Goal: Information Seeking & Learning: Find specific fact

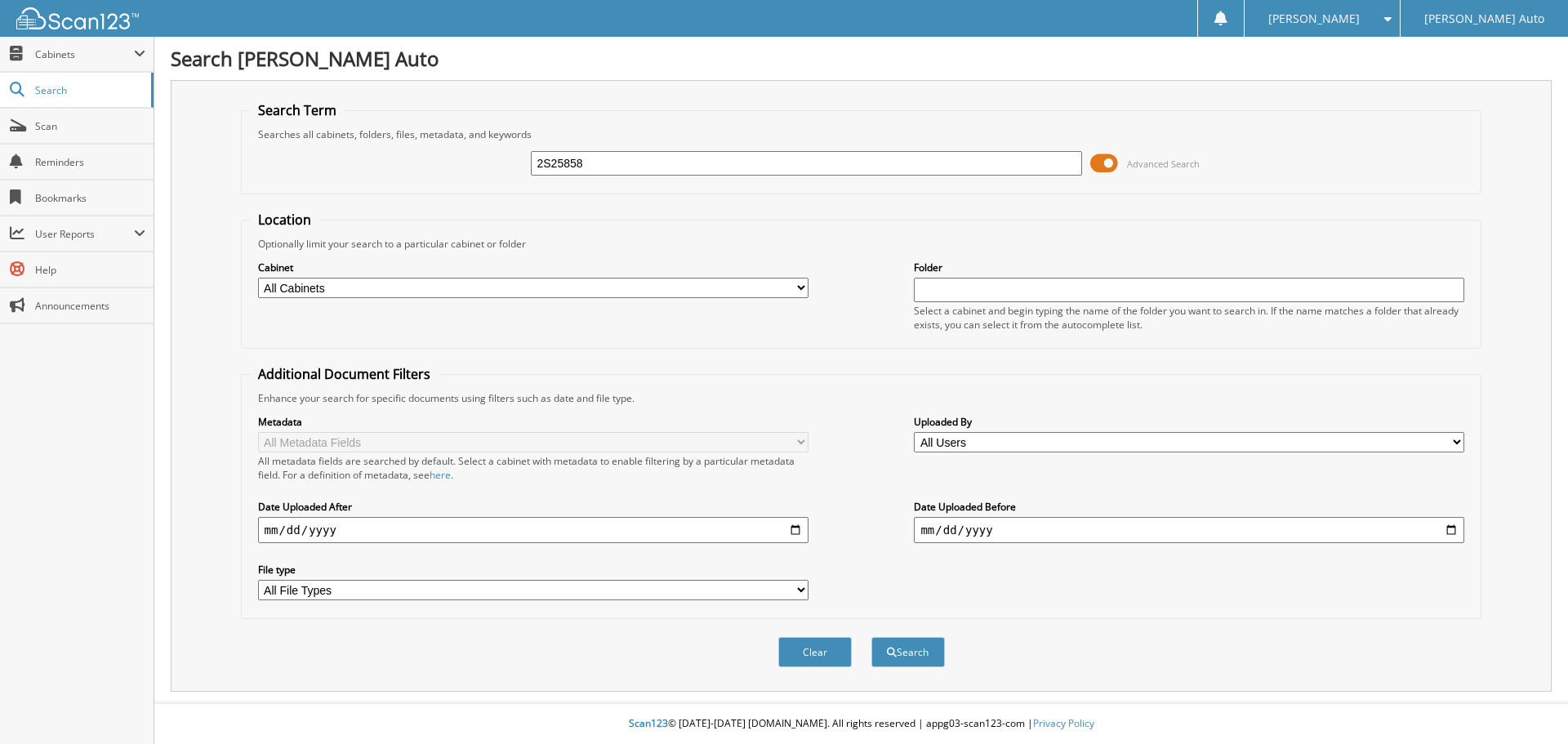
type input "2S25858"
click at [871, 637] on button "Search" at bounding box center [908, 652] width 74 height 30
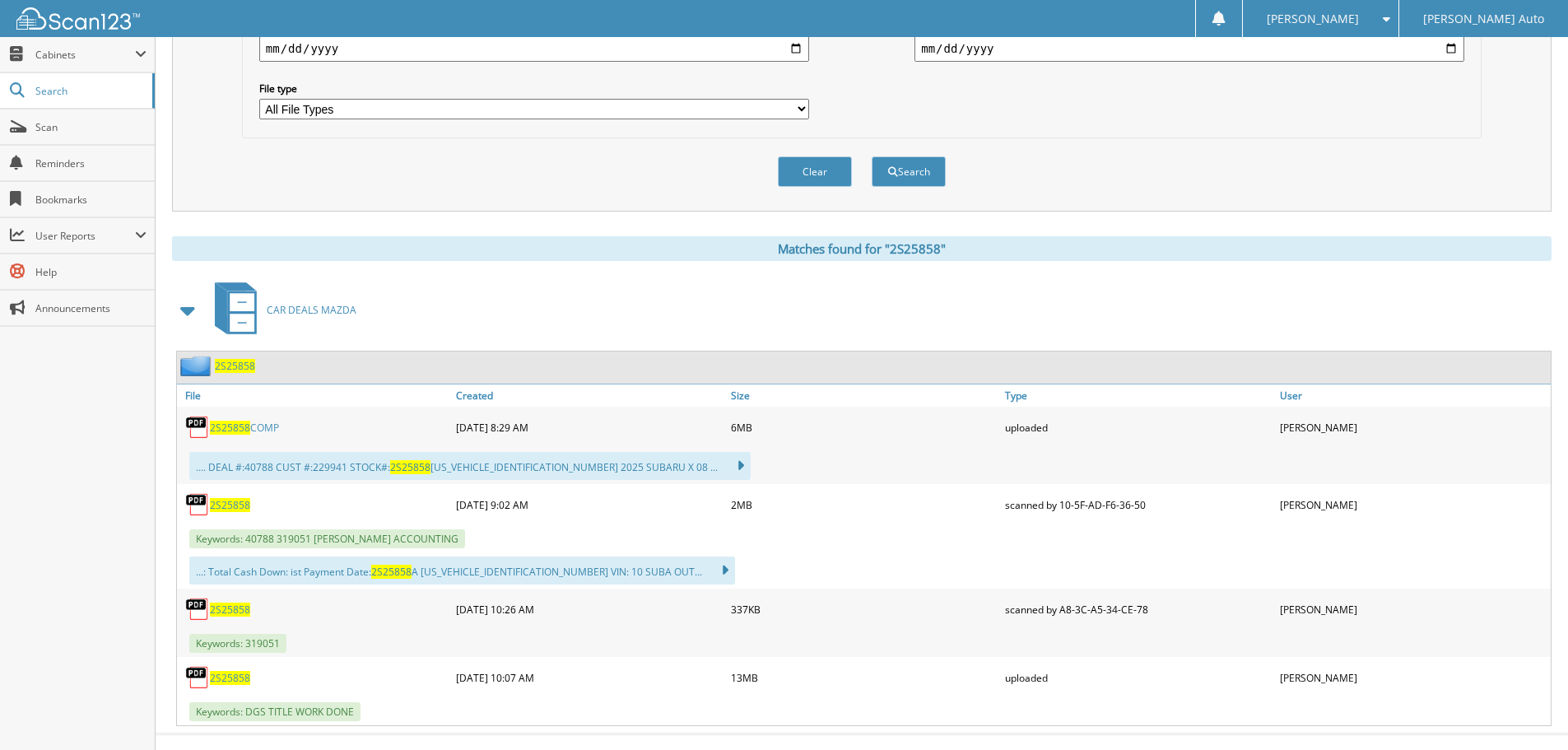
scroll to position [512, 0]
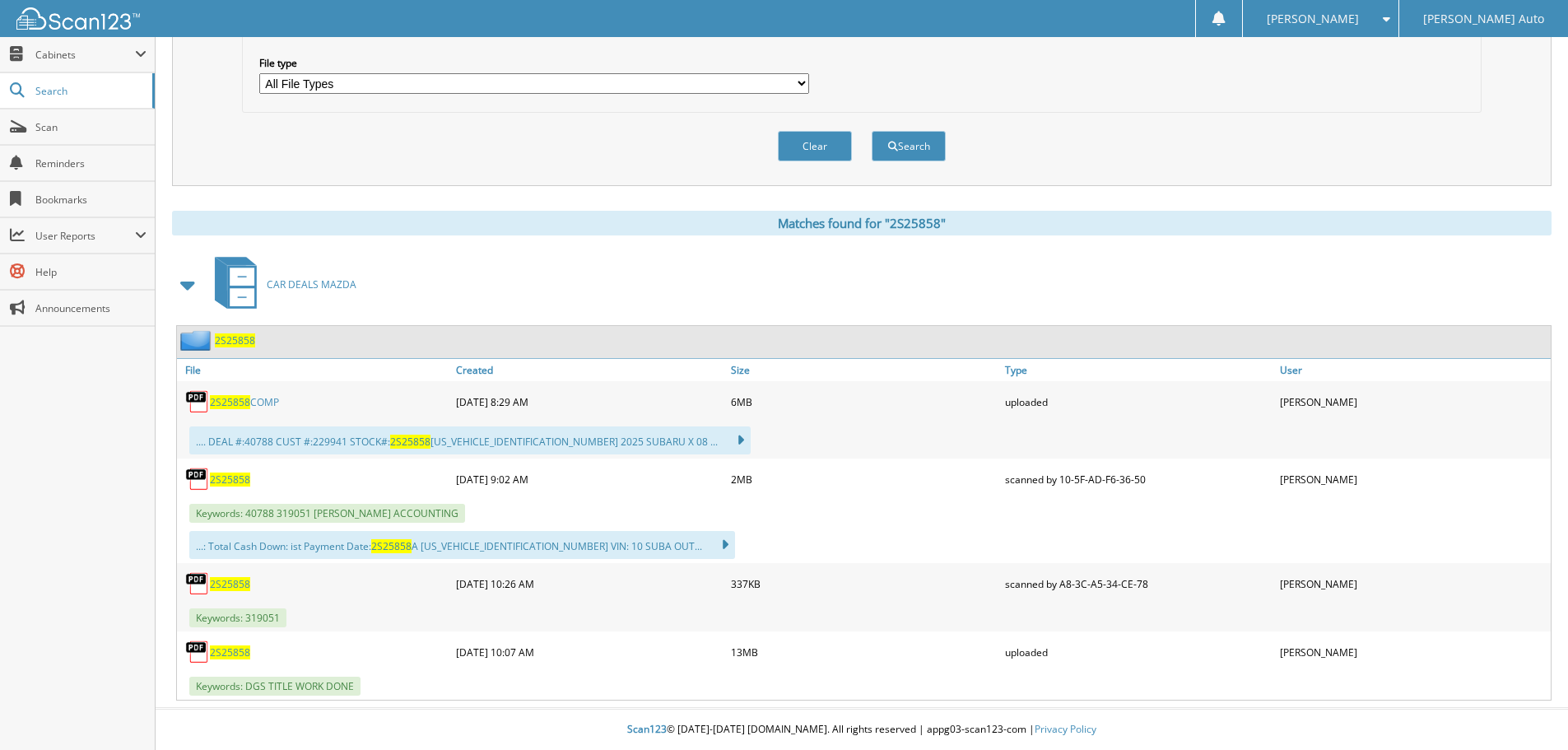
click at [231, 480] on span "2S25858" at bounding box center [230, 479] width 40 height 14
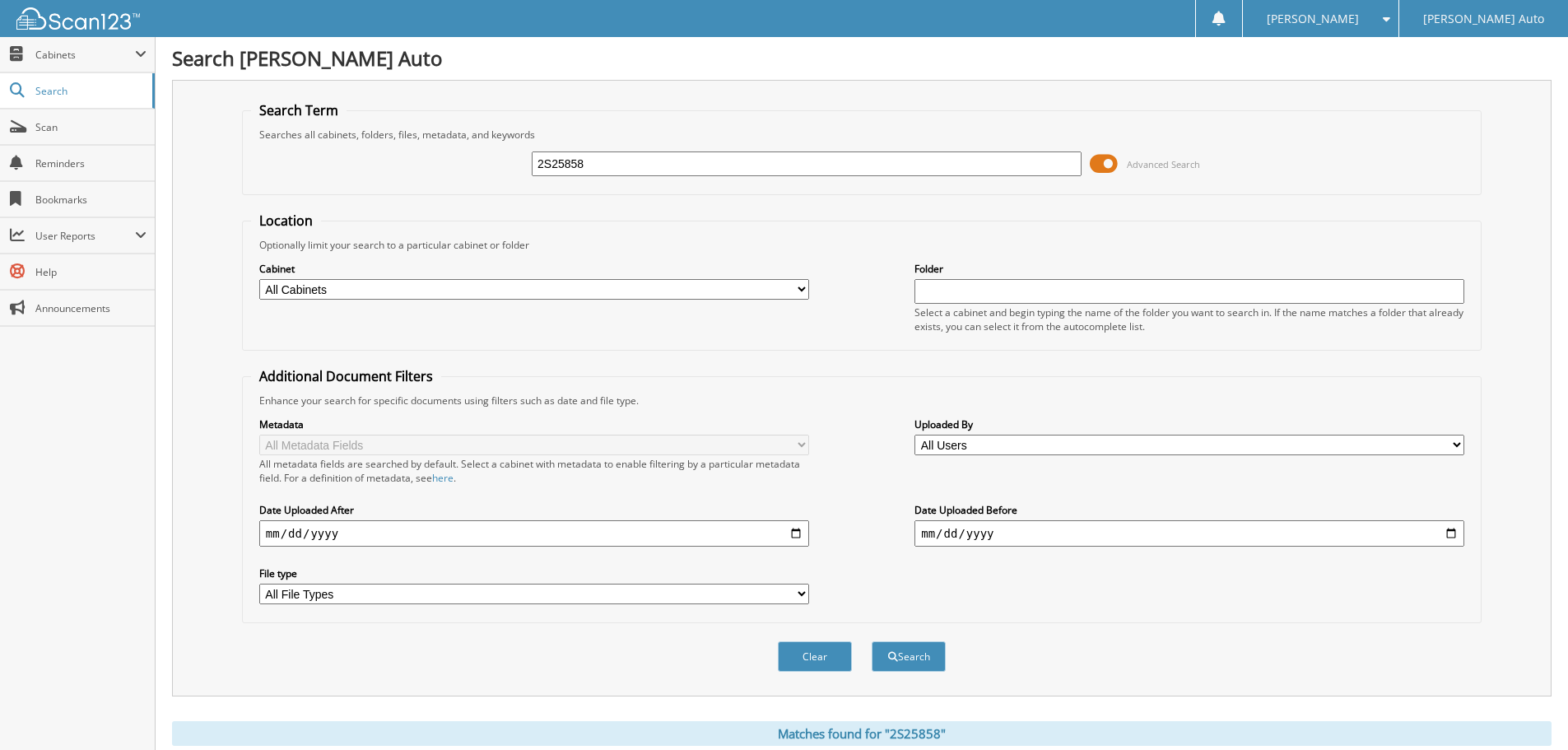
scroll to position [0, 0]
drag, startPoint x: 522, startPoint y: 181, endPoint x: 388, endPoint y: 186, distance: 134.1
click at [388, 186] on div "2S25858 Advanced Search" at bounding box center [862, 164] width 1221 height 45
type input "2S25882"
click at [872, 642] on button "Search" at bounding box center [909, 657] width 74 height 31
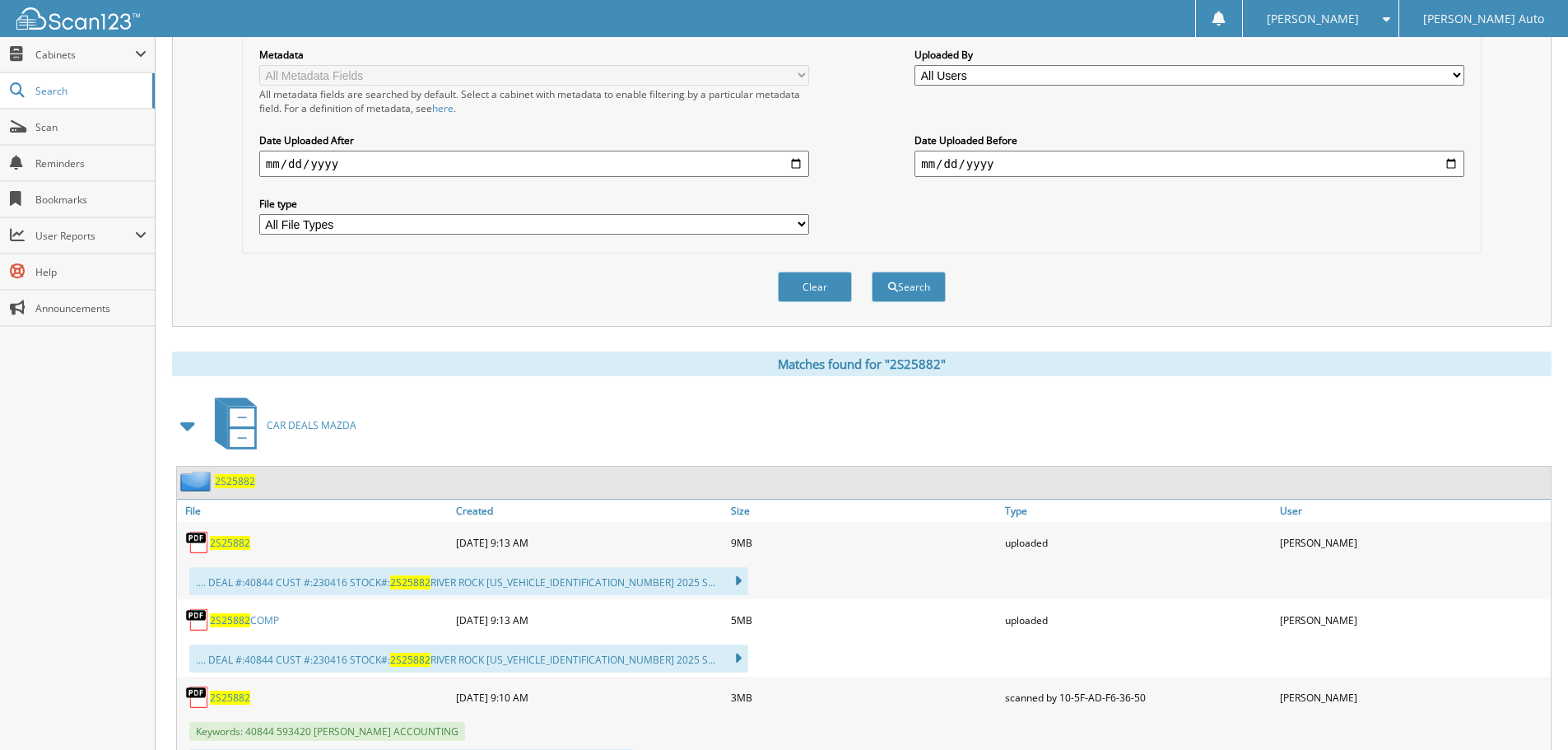
scroll to position [443, 0]
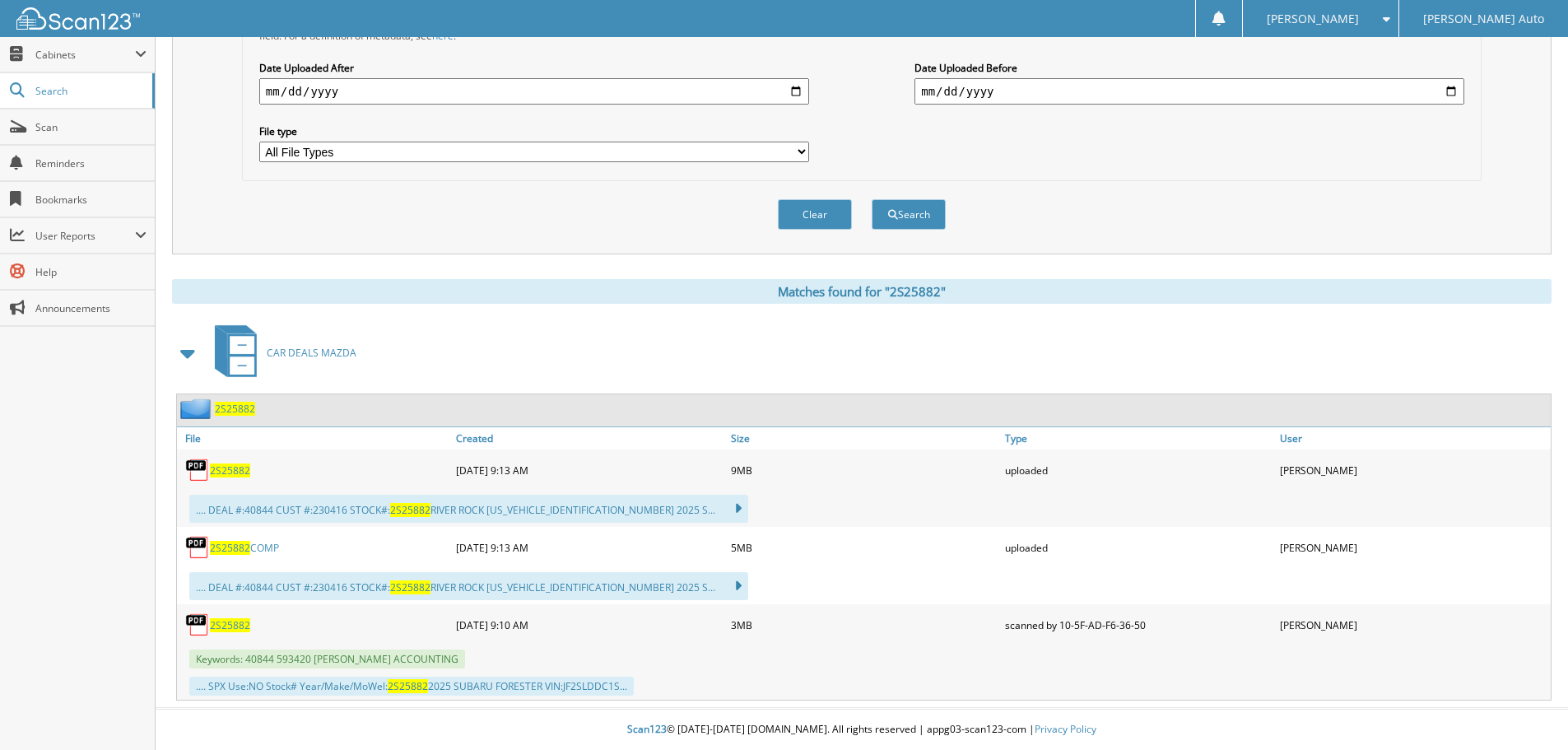
click at [229, 626] on span "2S25882" at bounding box center [230, 625] width 40 height 14
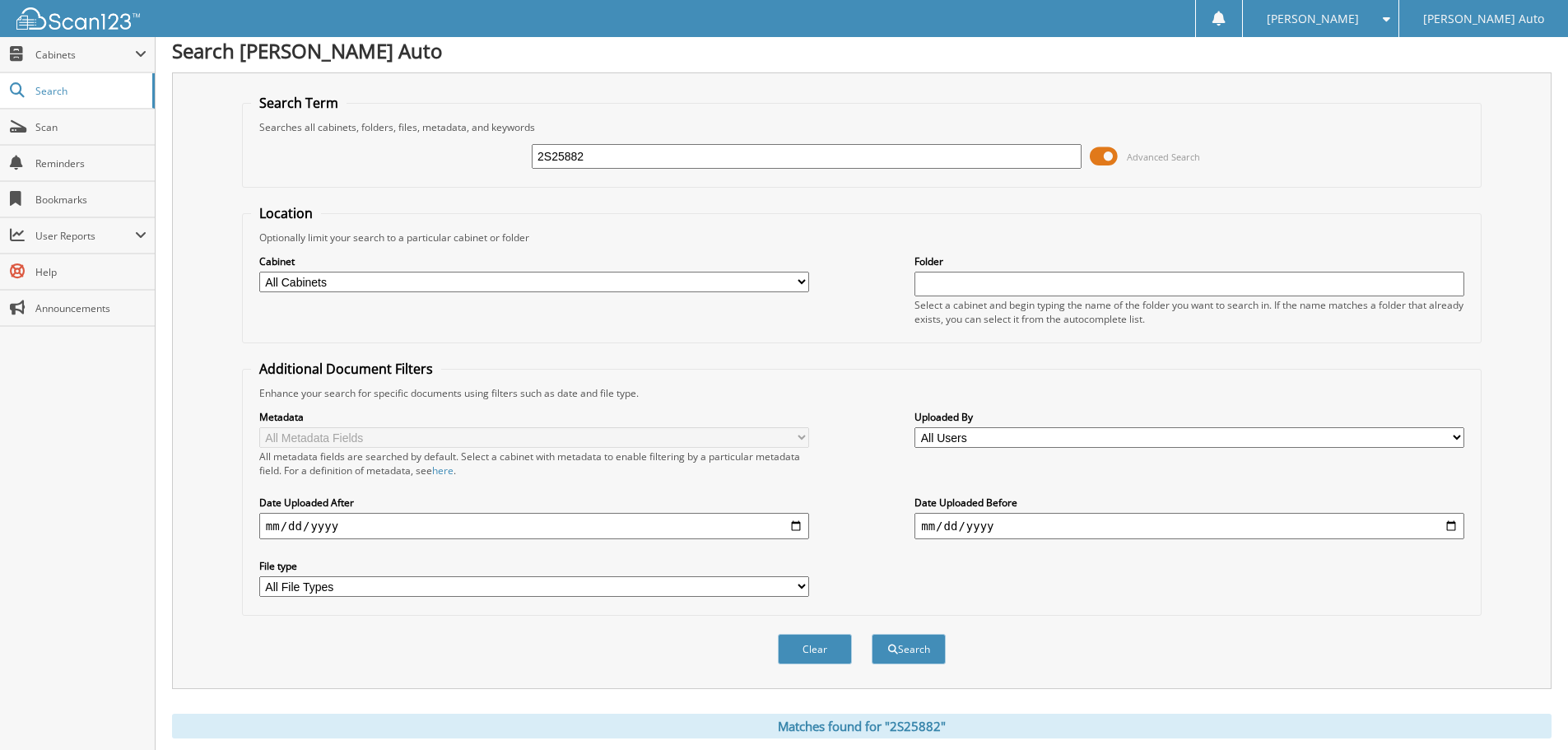
scroll to position [0, 0]
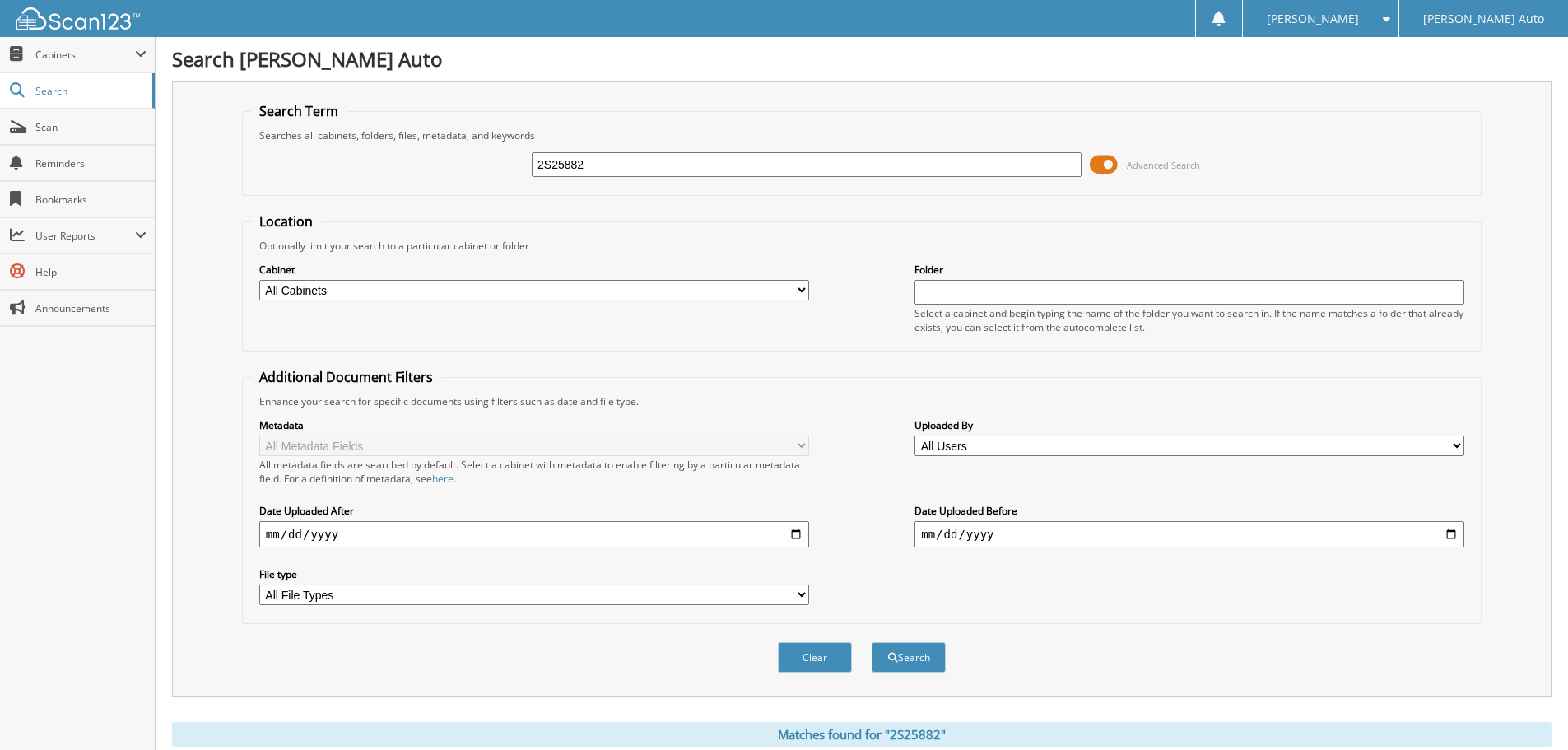
drag, startPoint x: 586, startPoint y: 158, endPoint x: 374, endPoint y: 201, distance: 216.3
click at [375, 202] on form "Search Term Searches all cabinets, folders, files, metadata, and keywords 2S258…" at bounding box center [862, 396] width 1240 height 588
type input "GAFFNEY"
click at [872, 642] on button "Search" at bounding box center [909, 657] width 74 height 31
drag, startPoint x: 631, startPoint y: 164, endPoint x: 494, endPoint y: 167, distance: 137.0
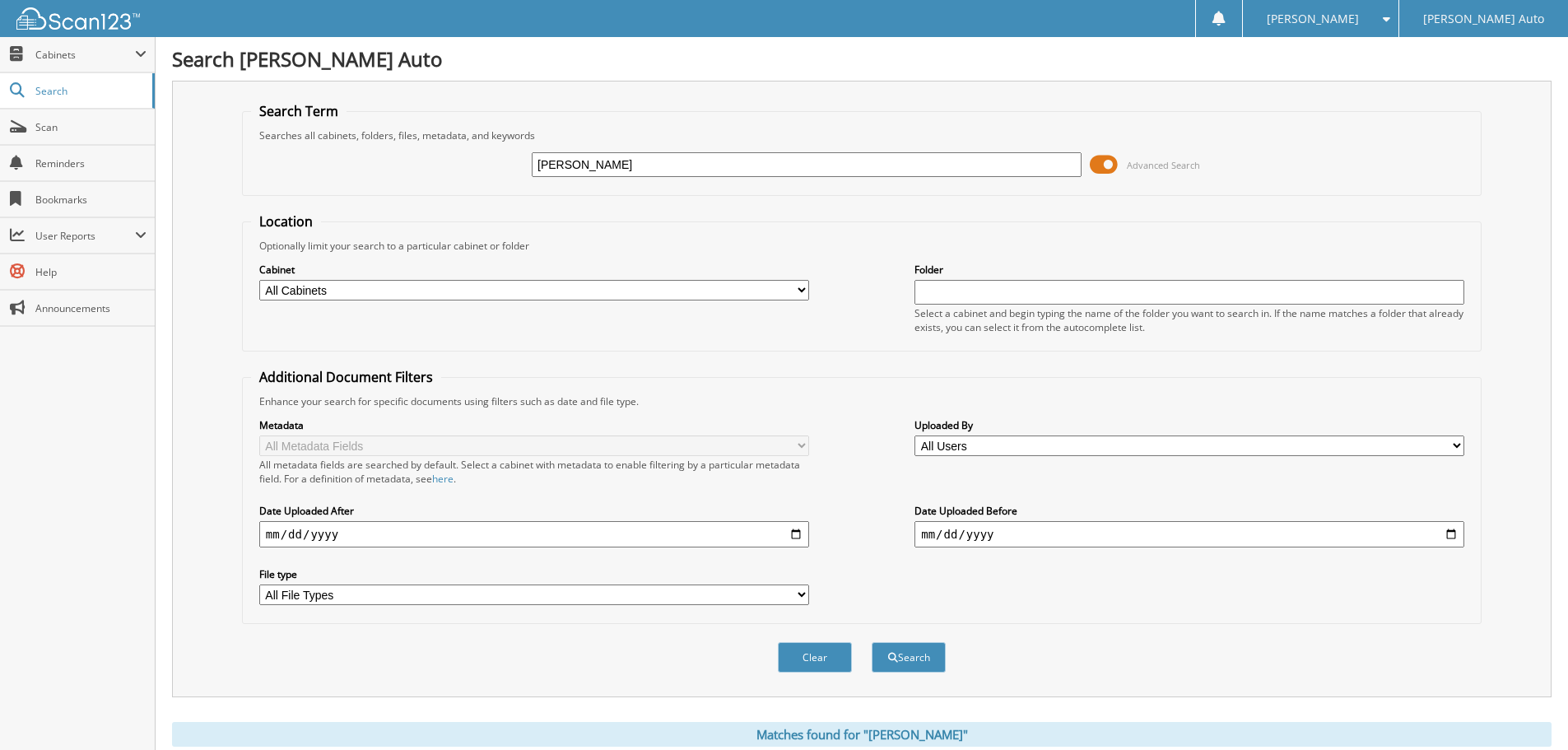
click at [494, 167] on div "GAFFNEY Advanced Search" at bounding box center [862, 164] width 1221 height 45
type input "2M25279"
click at [872, 642] on button "Search" at bounding box center [909, 657] width 74 height 31
drag, startPoint x: 630, startPoint y: 156, endPoint x: 492, endPoint y: 173, distance: 139.0
click at [511, 171] on div "2M25279 Advanced Search" at bounding box center [862, 164] width 1221 height 45
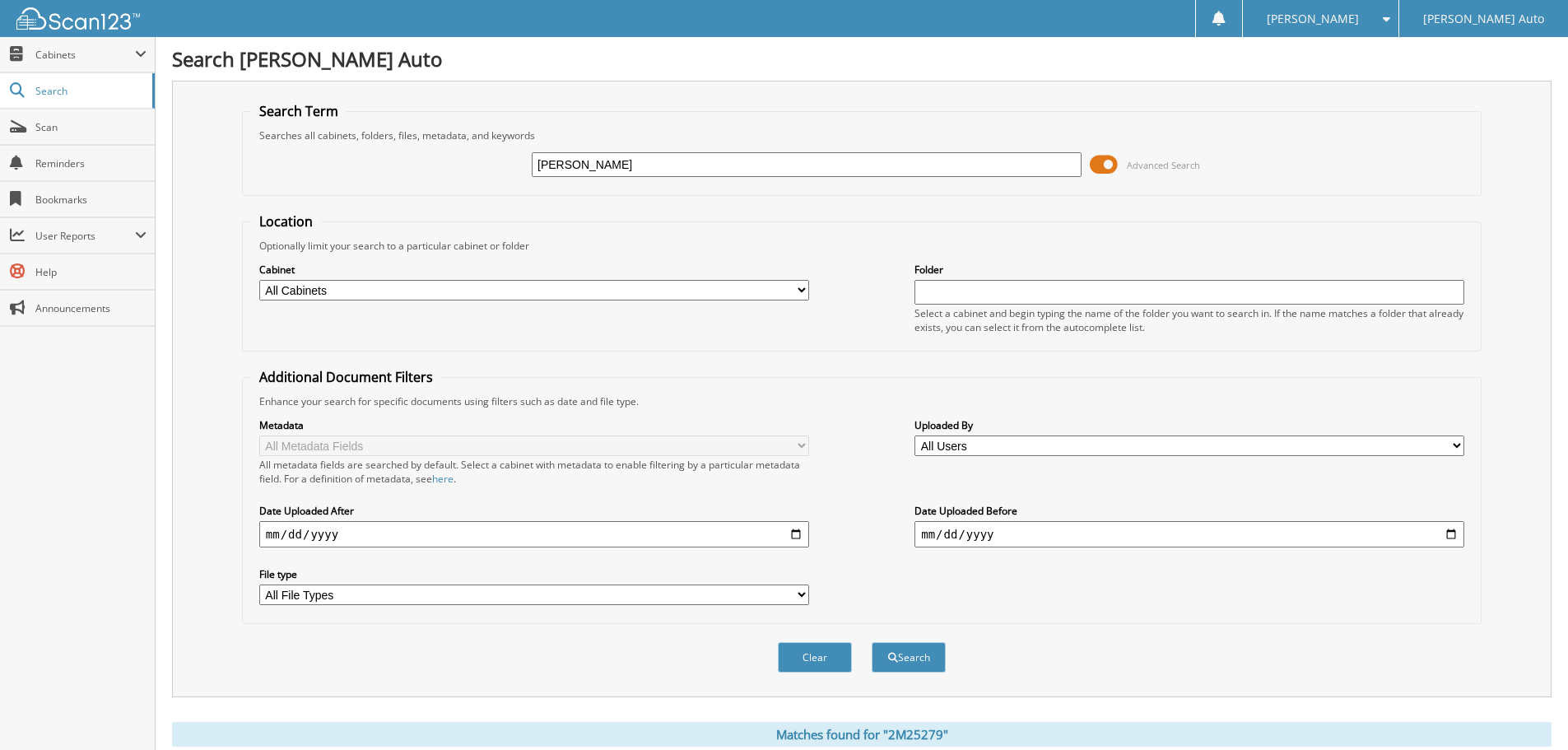
type input "[PERSON_NAME]"
click at [872, 642] on button "Search" at bounding box center [909, 657] width 74 height 31
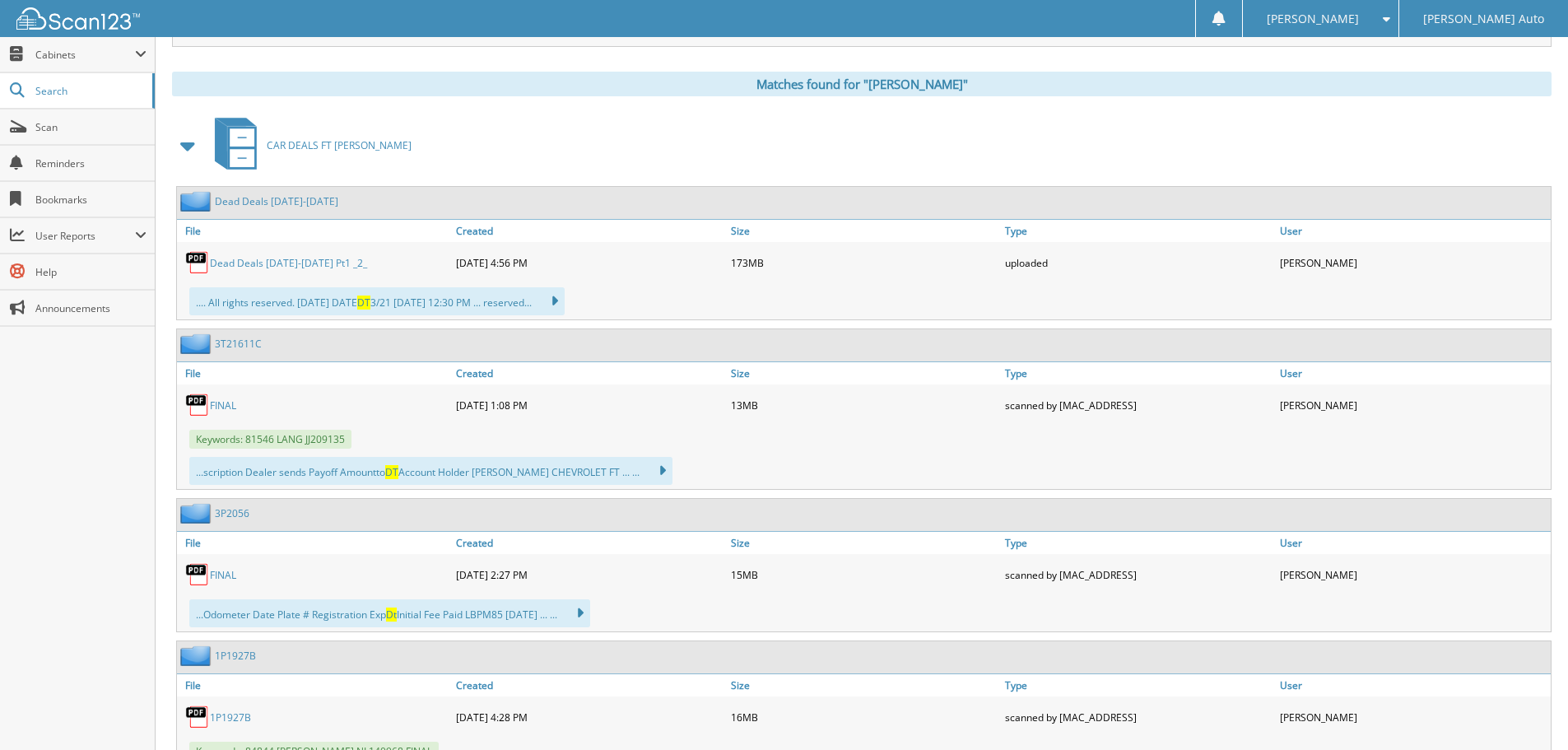
scroll to position [659, 0]
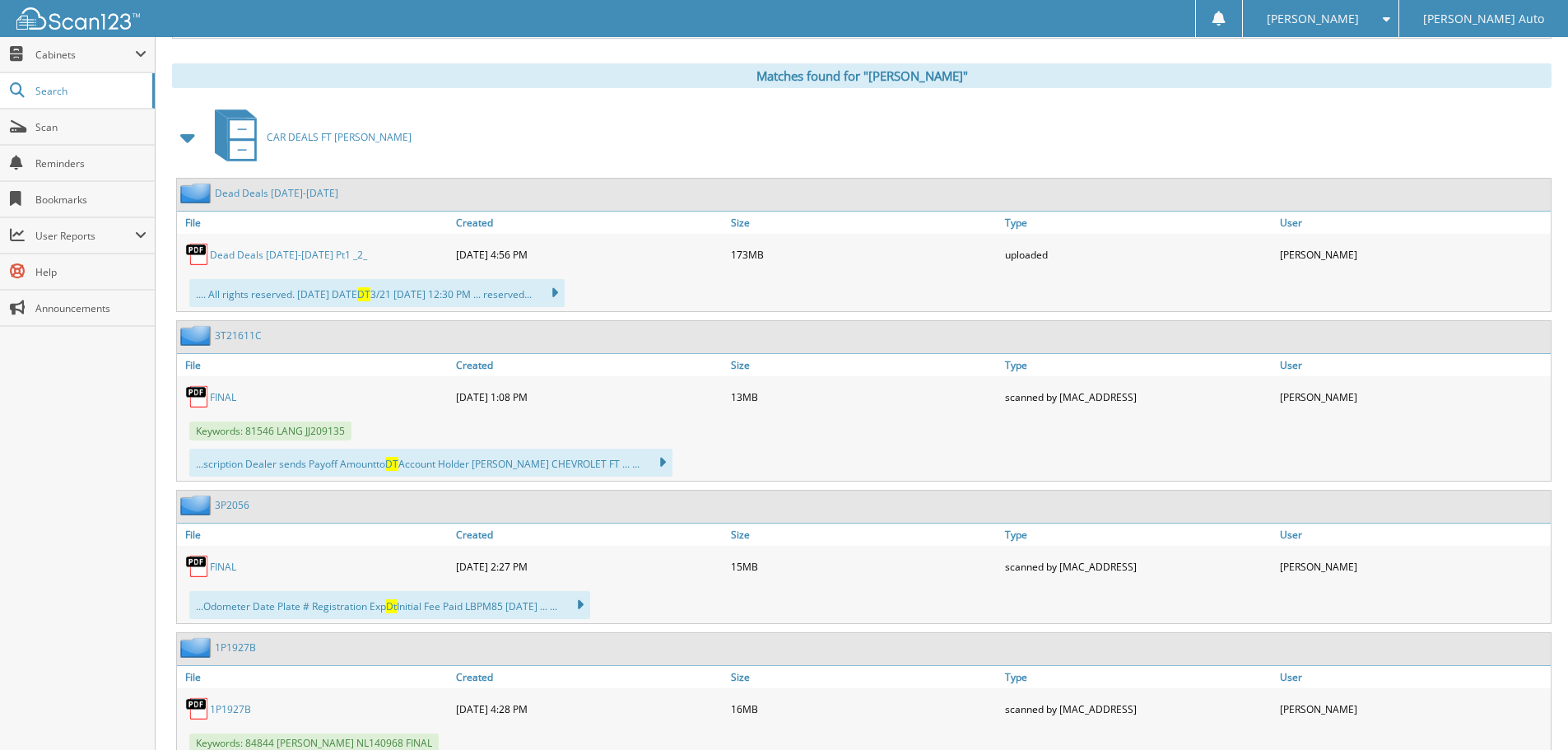
click at [191, 134] on span at bounding box center [188, 138] width 23 height 30
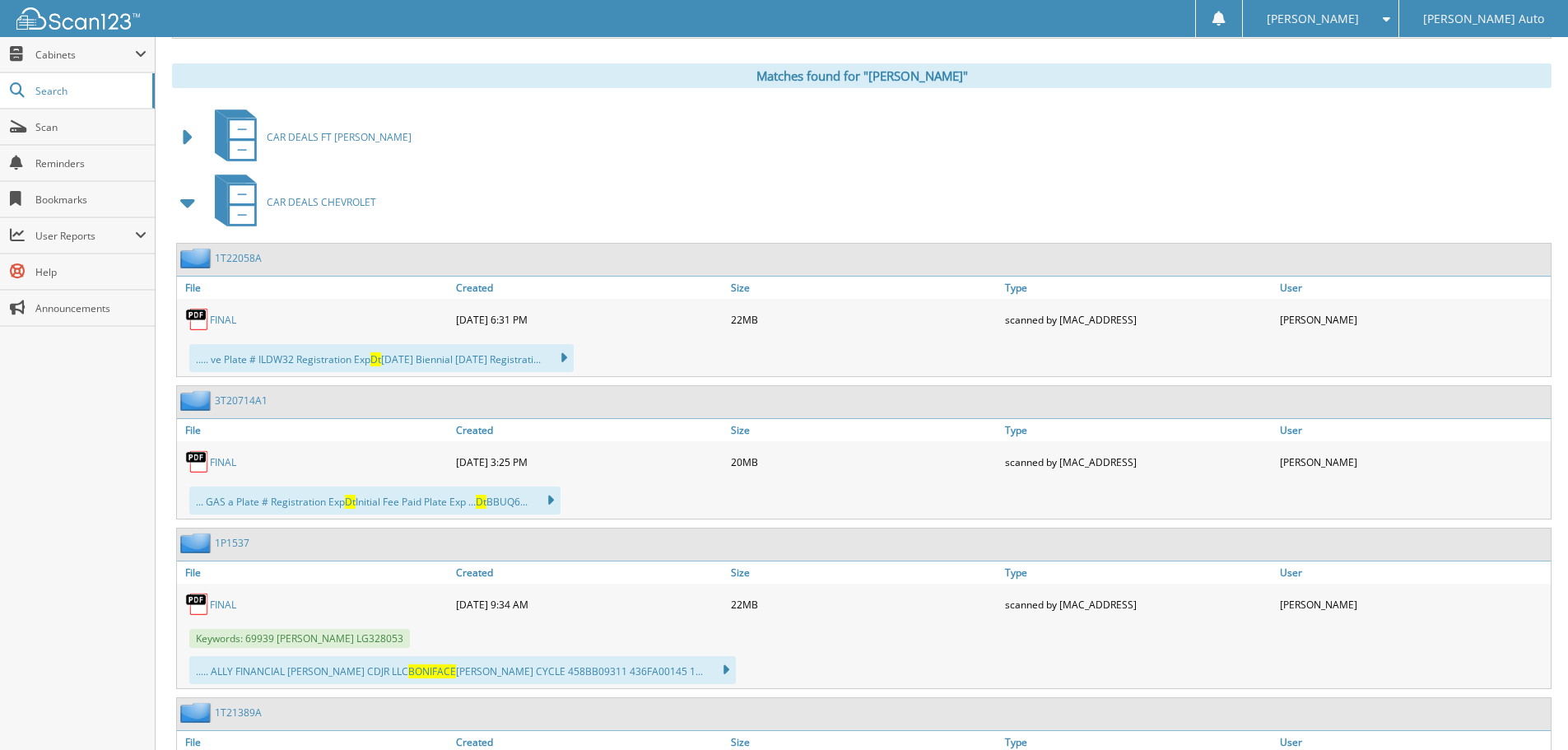
click at [192, 205] on span at bounding box center [188, 203] width 23 height 30
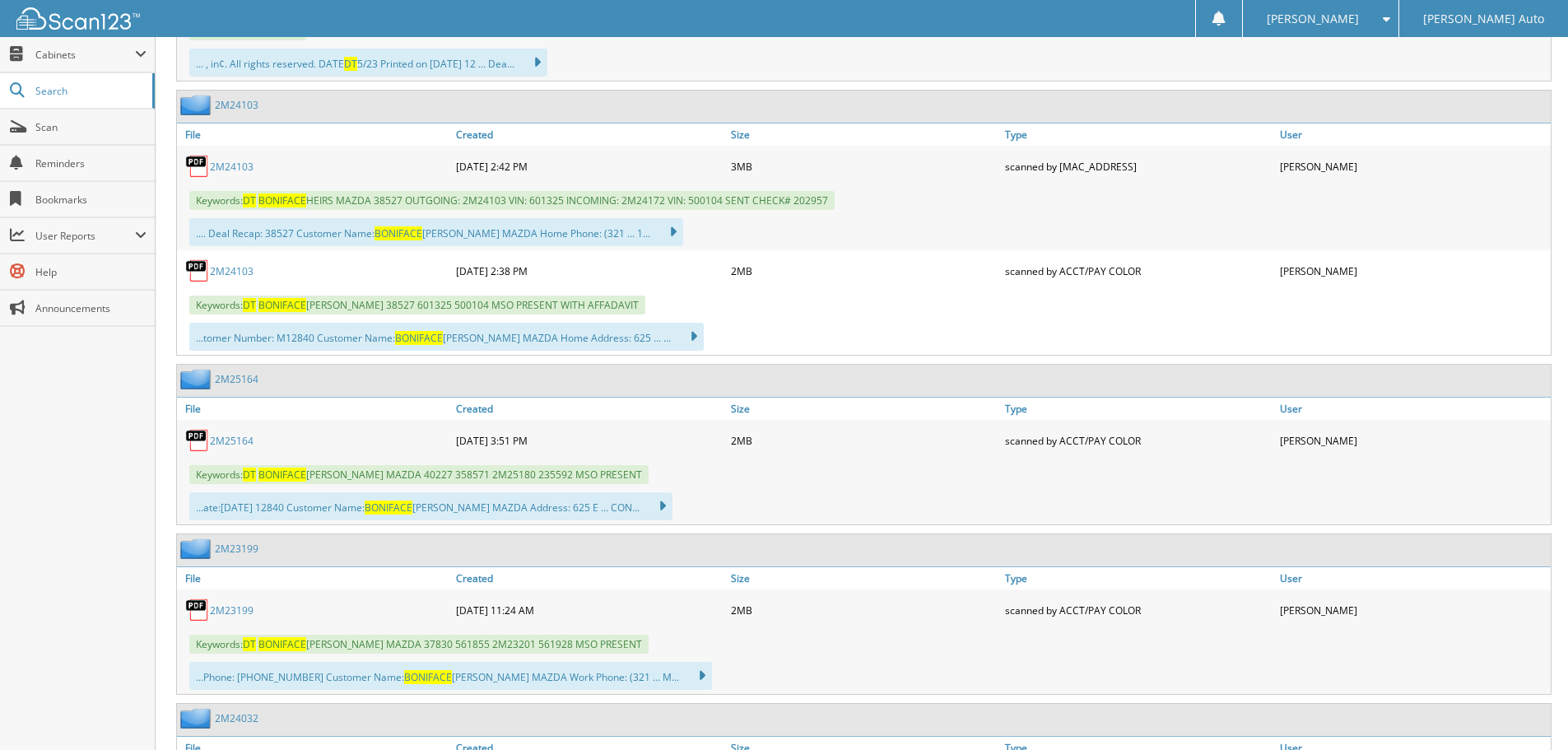
scroll to position [5186, 0]
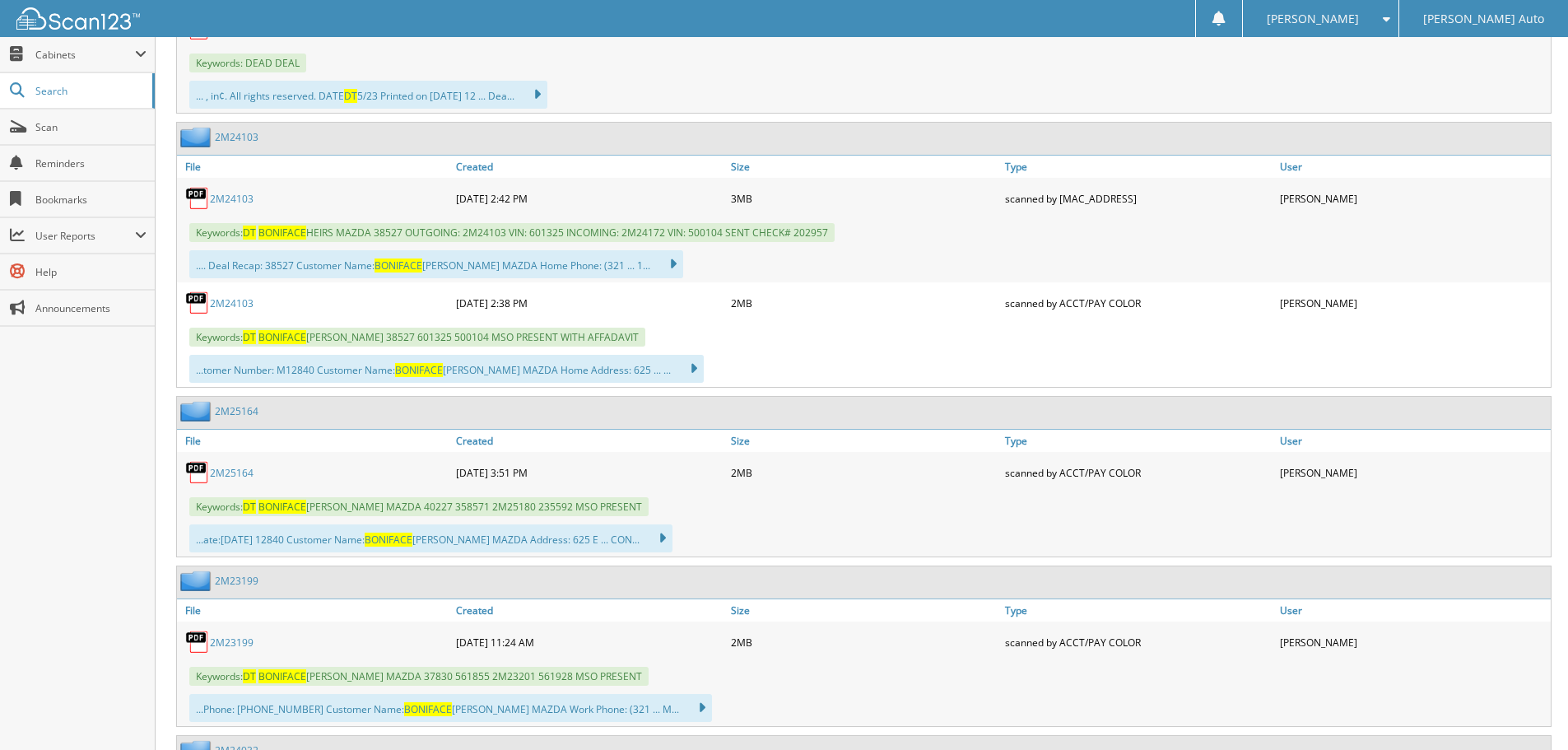
click at [233, 469] on link "2M25164" at bounding box center [231, 472] width 44 height 14
